Goal: Find specific page/section: Find specific page/section

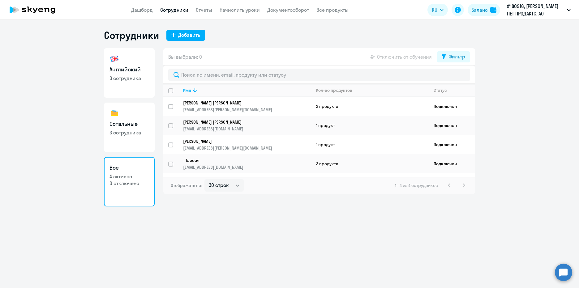
select select "30"
click at [329, 150] on td "1 продукт" at bounding box center [370, 144] width 118 height 19
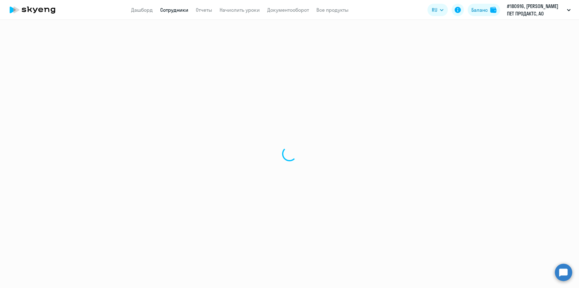
select select "others"
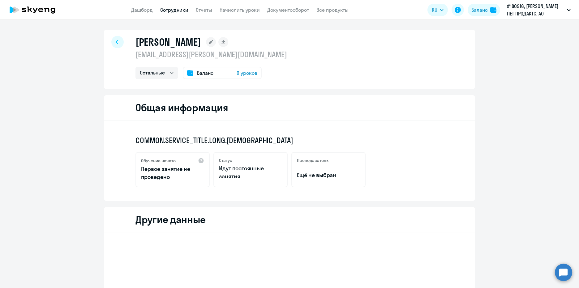
click at [114, 45] on div at bounding box center [117, 42] width 12 height 12
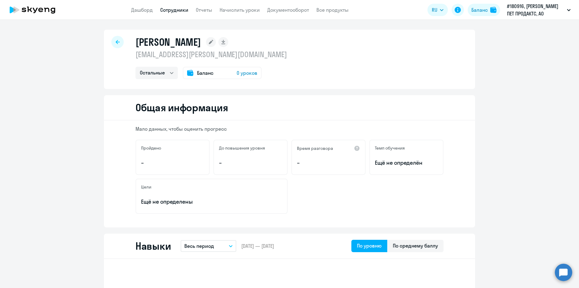
click at [118, 44] on div at bounding box center [117, 42] width 12 height 12
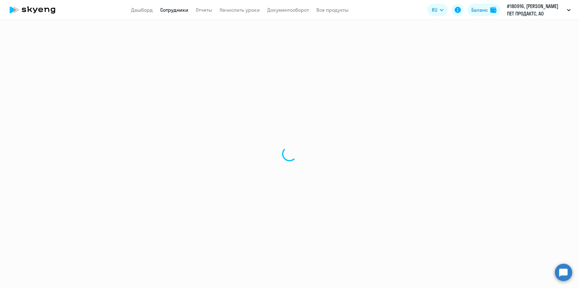
select select "30"
